Goal: Use online tool/utility: Utilize a website feature to perform a specific function

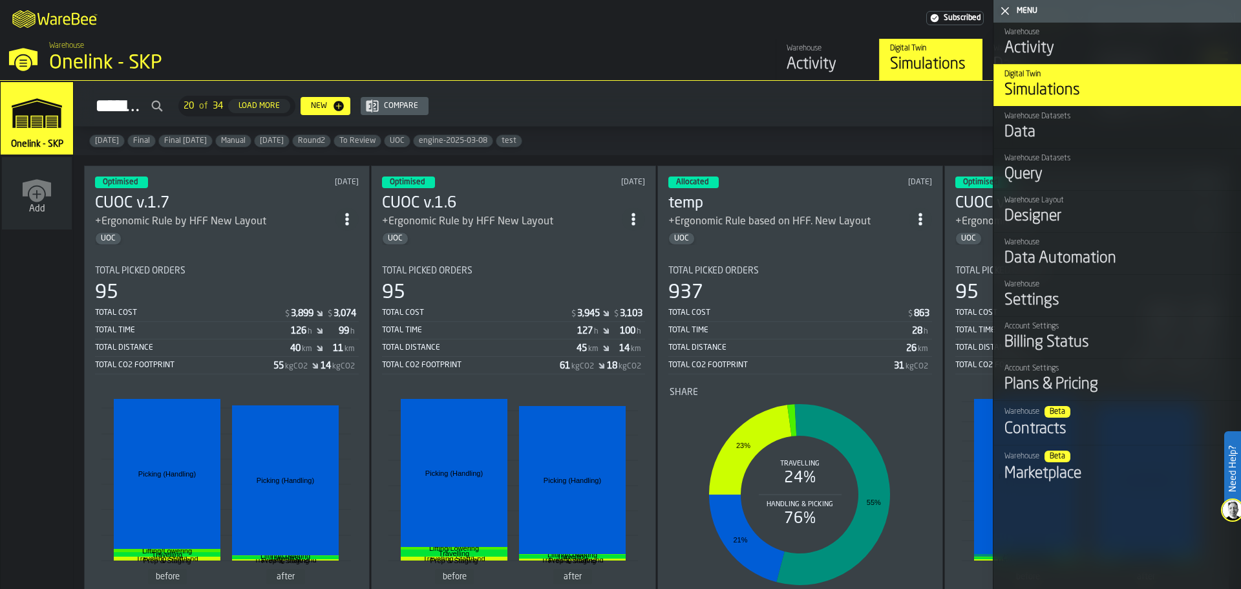
click at [132, 107] on input "Simulations" at bounding box center [126, 106] width 84 height 30
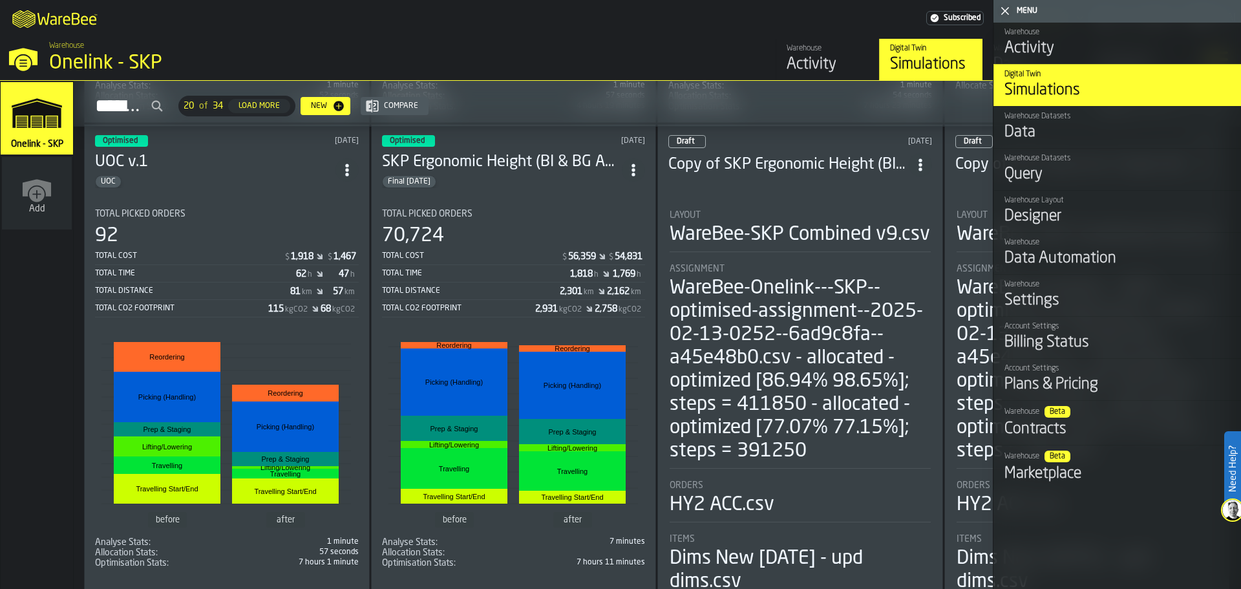
scroll to position [905, 0]
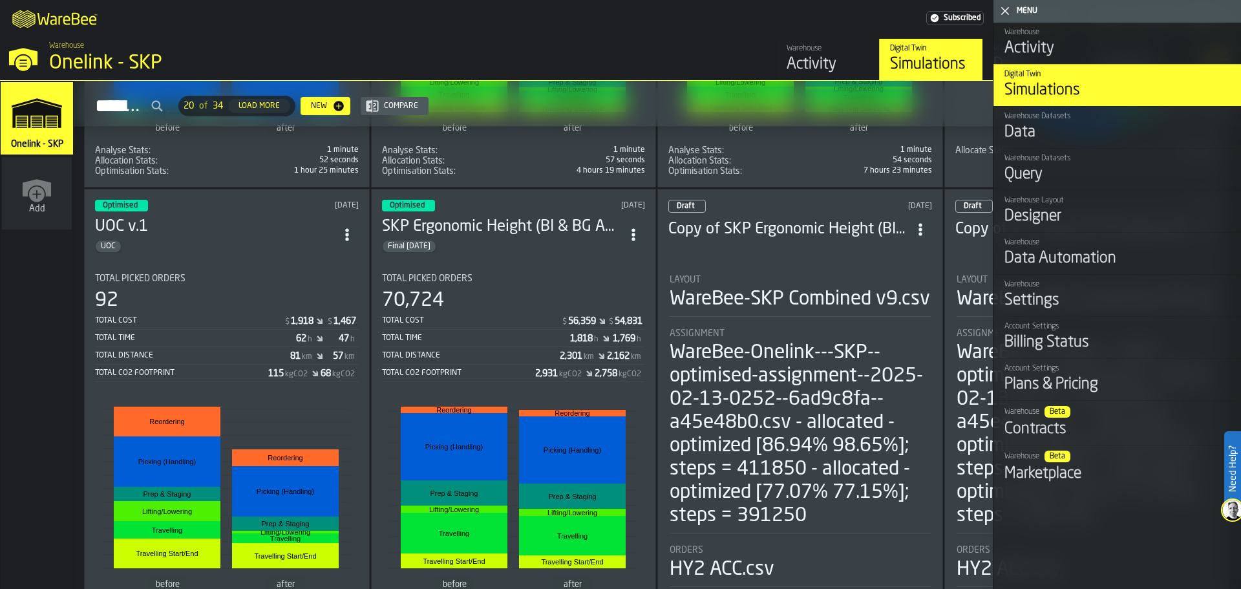
click at [465, 223] on h3 "SKP Ergonomic Height (BI & BG Amendments) v1.1" at bounding box center [502, 226] width 240 height 21
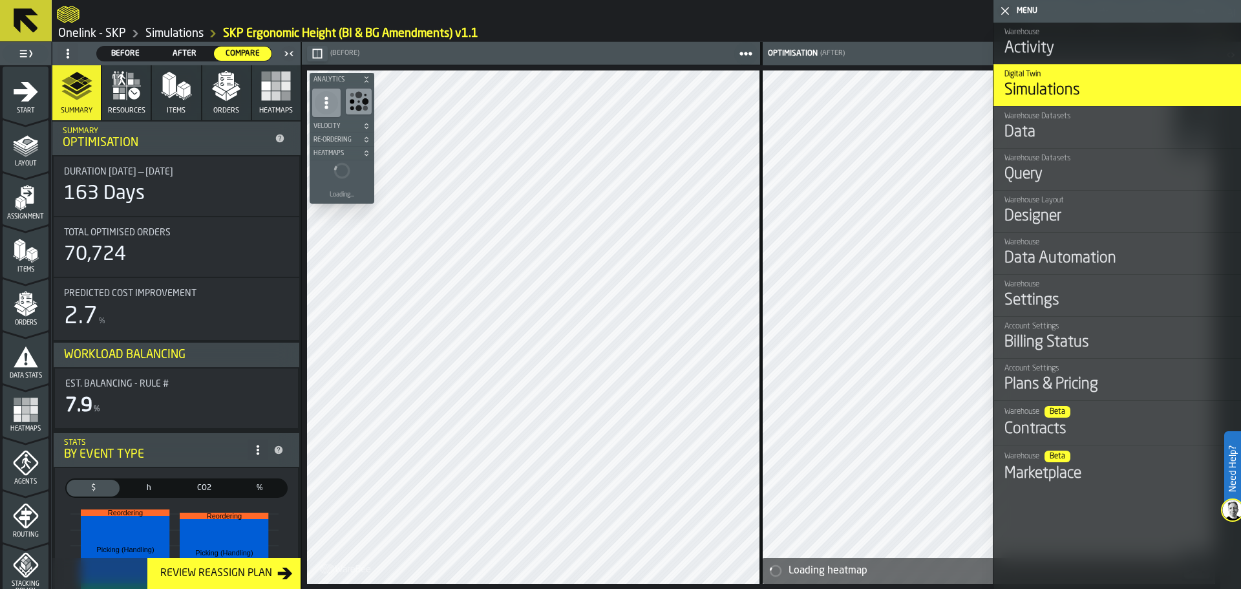
click at [820, 51] on span "(After)" at bounding box center [832, 53] width 25 height 8
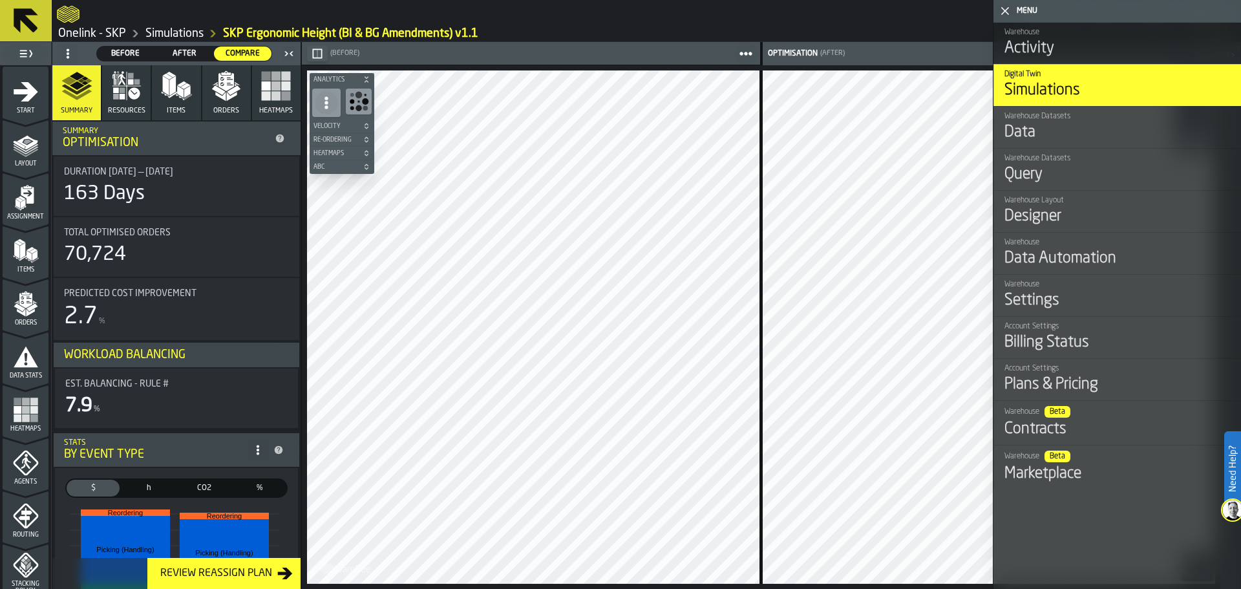
click at [319, 55] on icon "button-" at bounding box center [317, 53] width 10 height 10
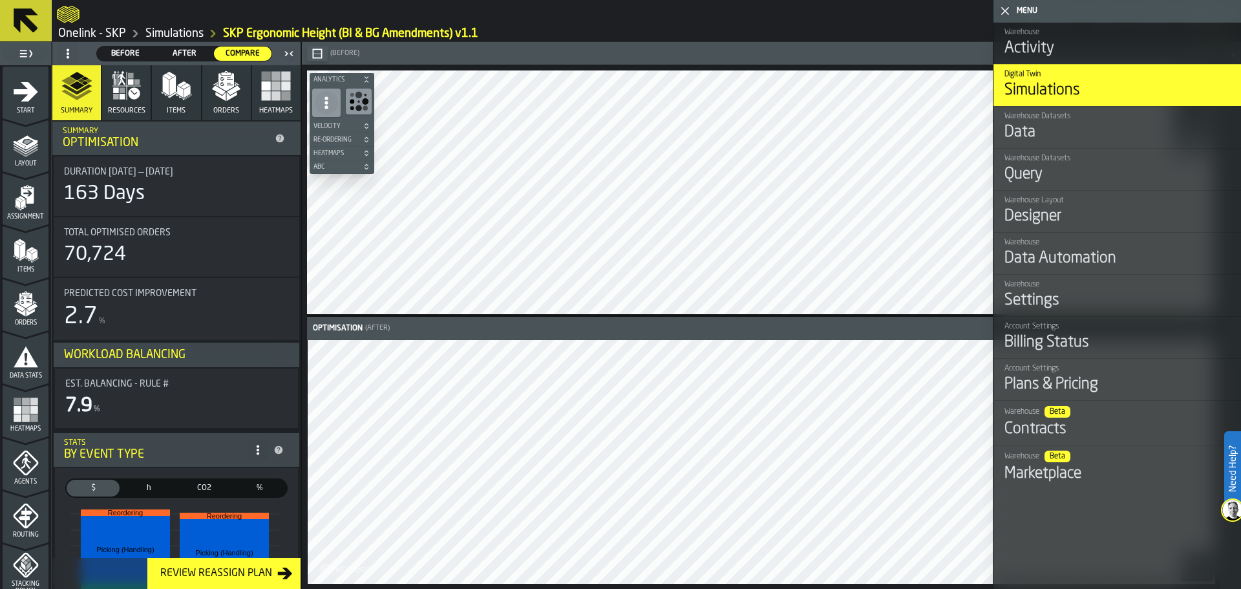
click at [320, 52] on icon "button-" at bounding box center [317, 53] width 10 height 10
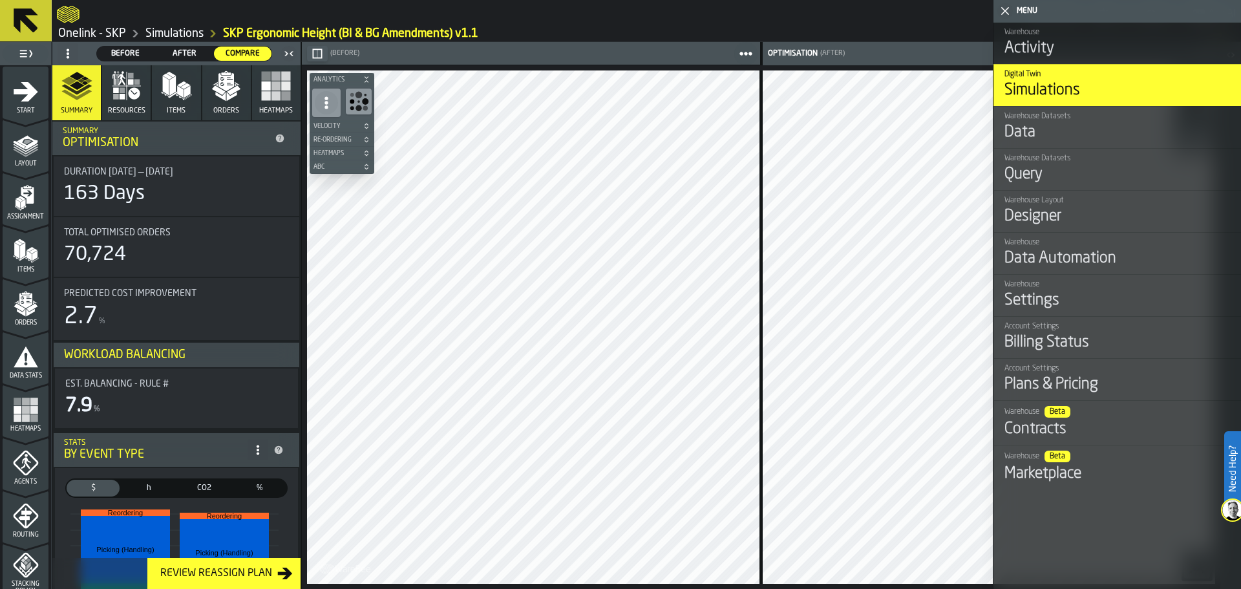
click at [179, 50] on span "After" at bounding box center [184, 54] width 47 height 12
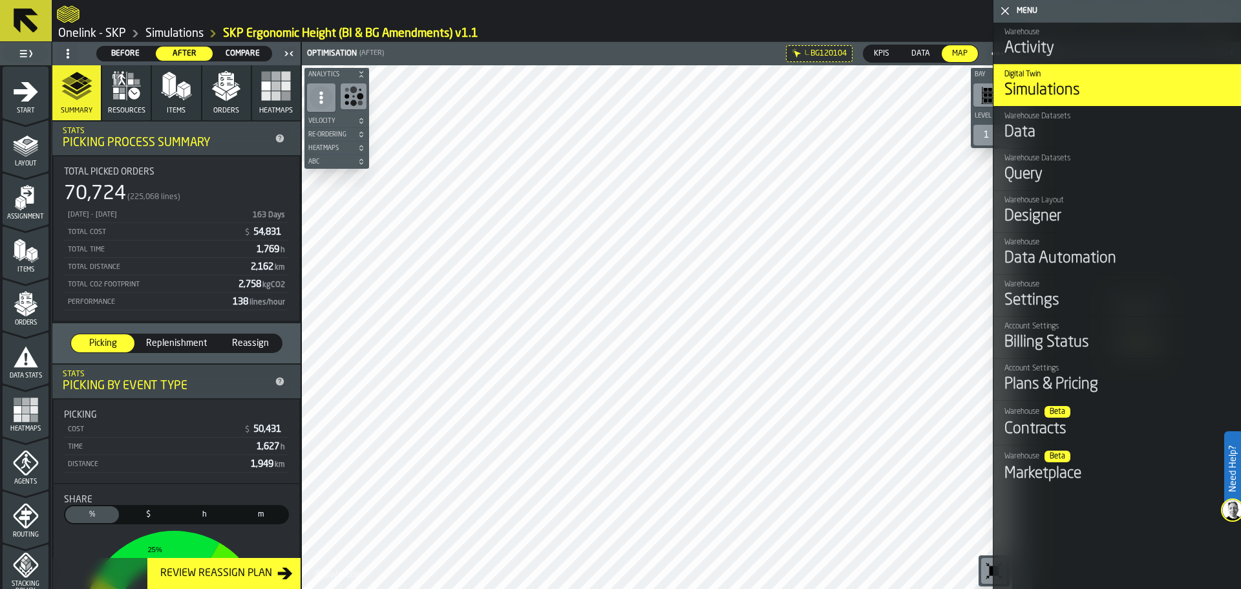
click at [1004, 12] on polygon "button-toggle-Close me" at bounding box center [1005, 11] width 8 height 8
